Goal: Information Seeking & Learning: Learn about a topic

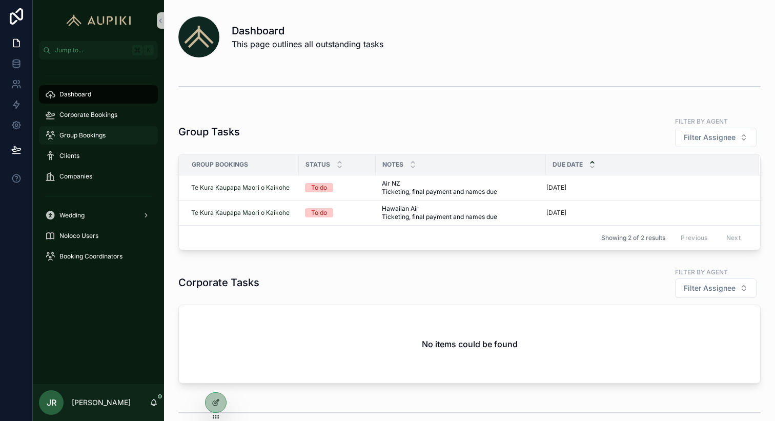
click at [98, 131] on span "Group Bookings" at bounding box center [82, 135] width 46 height 8
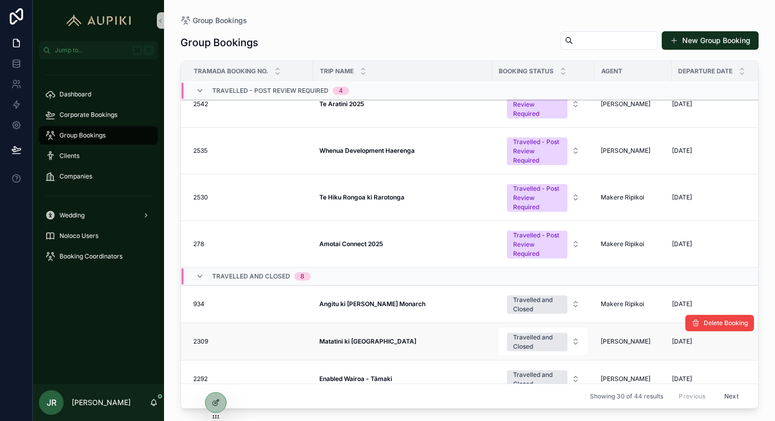
scroll to position [450, 0]
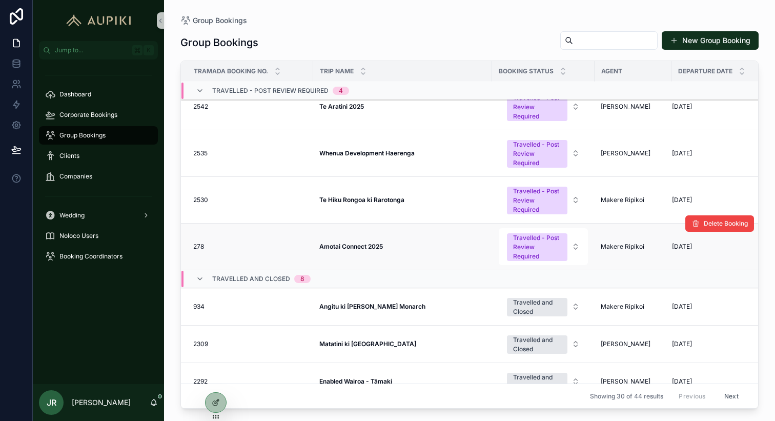
click at [358, 243] on strong "Amotai Connect 2025" at bounding box center [351, 246] width 64 height 8
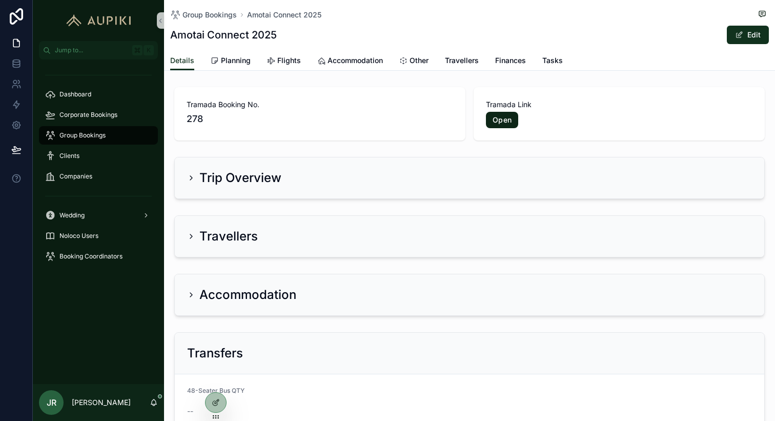
click at [501, 123] on link "Open" at bounding box center [502, 120] width 32 height 16
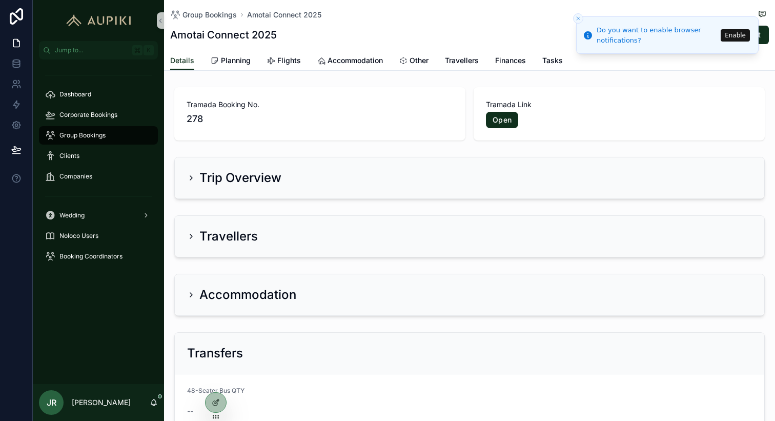
click at [737, 32] on button "Enable" at bounding box center [734, 35] width 29 height 12
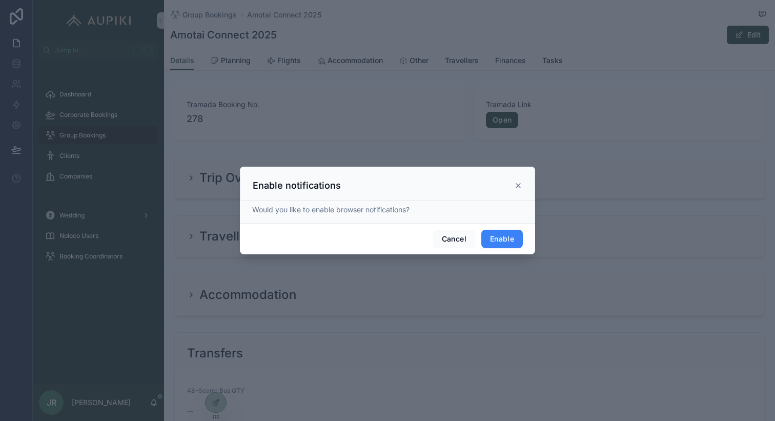
click at [502, 238] on button "Enable" at bounding box center [501, 239] width 41 height 18
